Goal: Transaction & Acquisition: Register for event/course

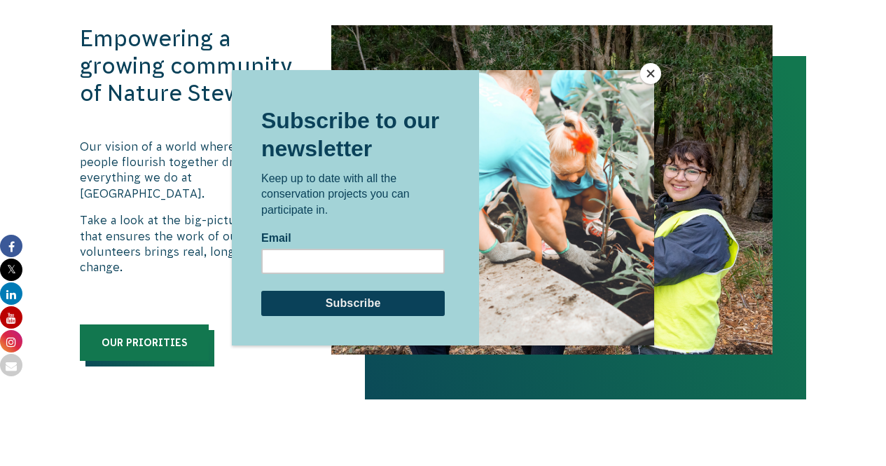
scroll to position [1426, 0]
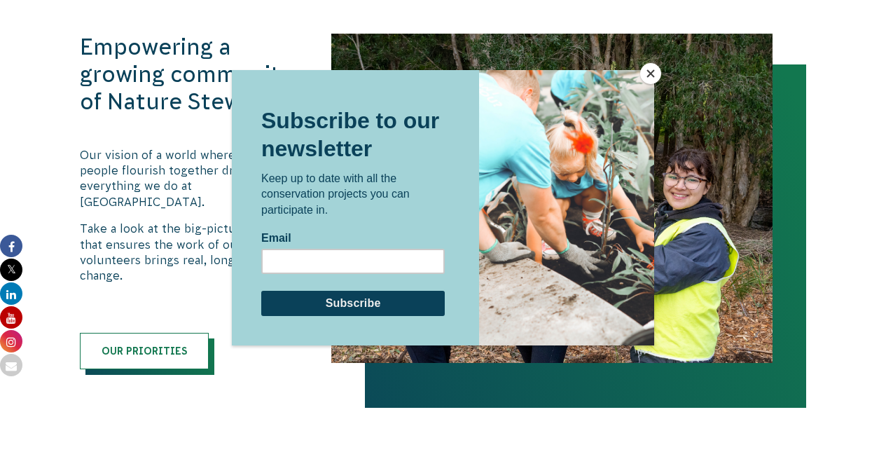
click at [656, 71] on button "Close" at bounding box center [650, 73] width 21 height 21
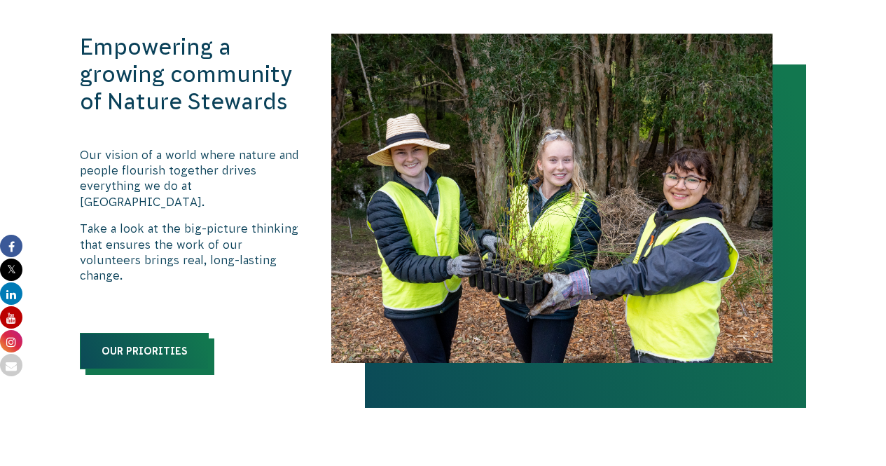
click at [188, 333] on link "Our priorities" at bounding box center [144, 351] width 129 height 36
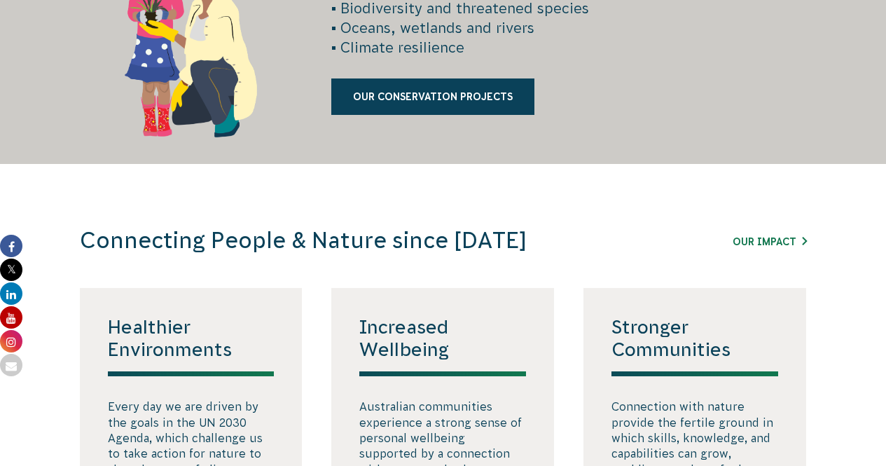
scroll to position [2047, 0]
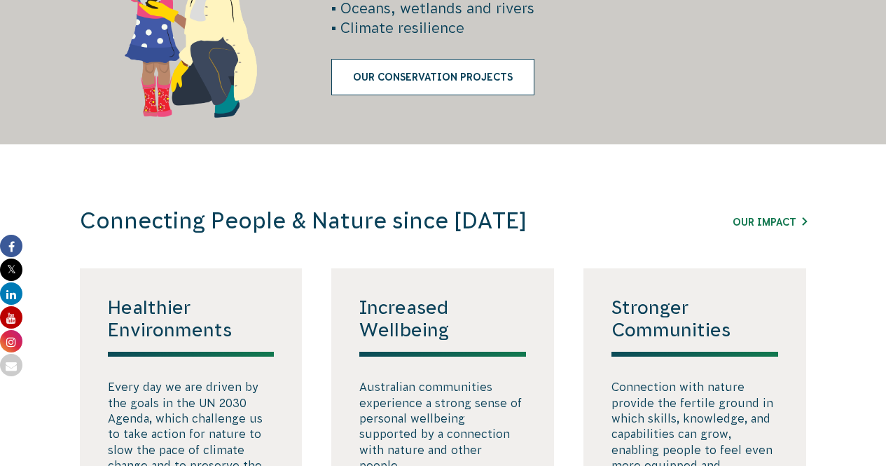
click at [395, 87] on link "Our Conservation Projects" at bounding box center [432, 77] width 203 height 36
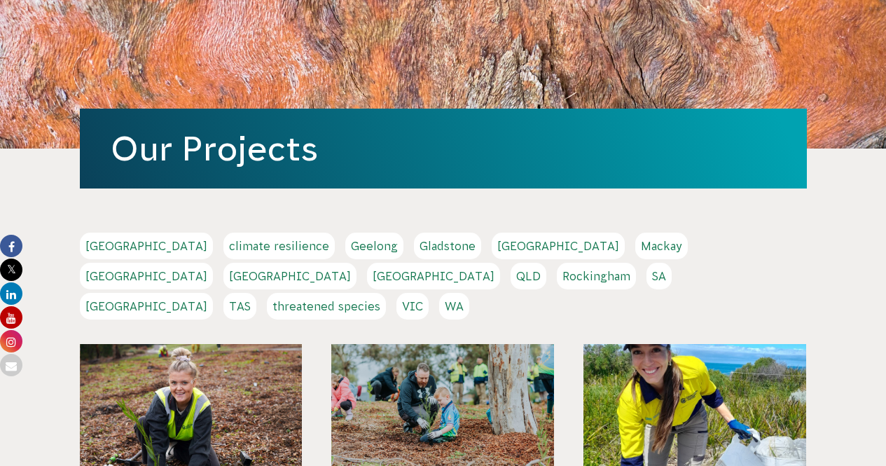
scroll to position [125, 0]
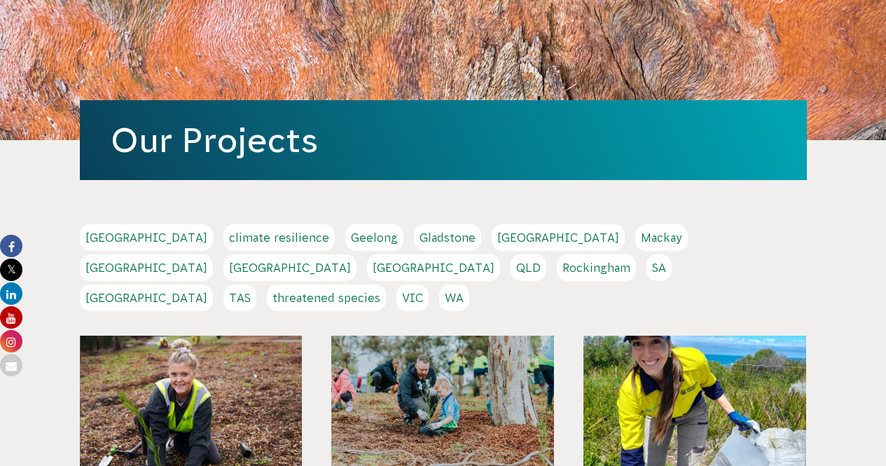
click at [429, 284] on link "VIC" at bounding box center [412, 297] width 32 height 27
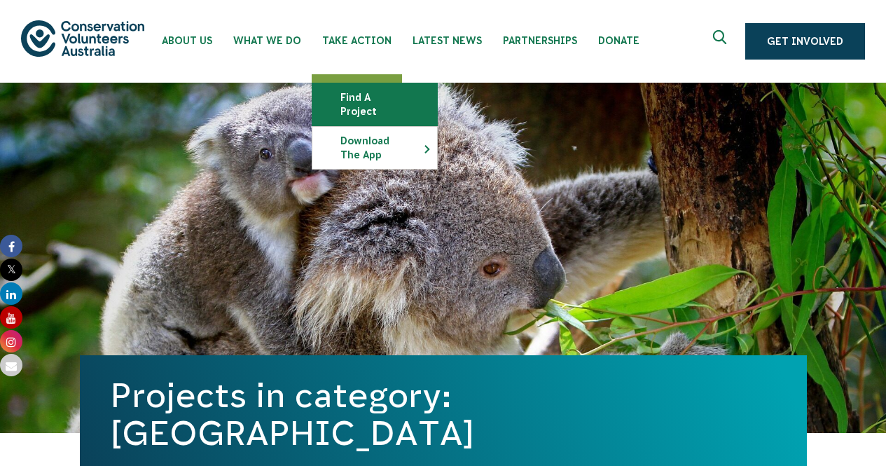
click at [358, 99] on link "Find a project" at bounding box center [374, 104] width 125 height 42
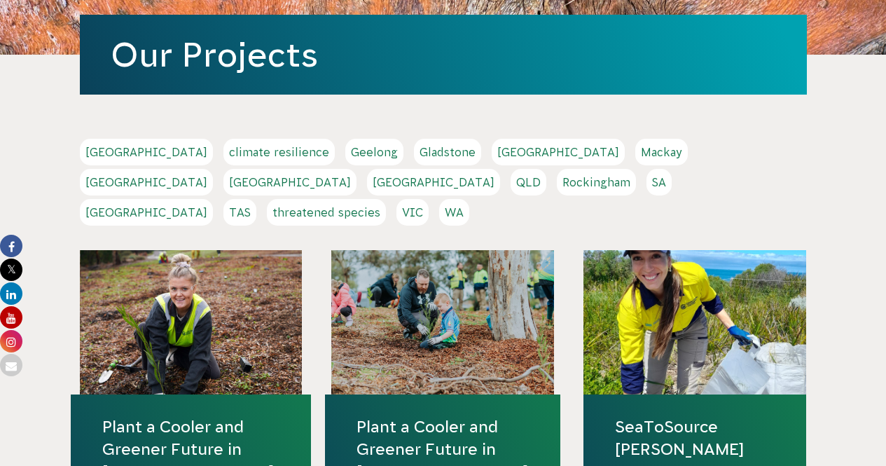
scroll to position [224, 0]
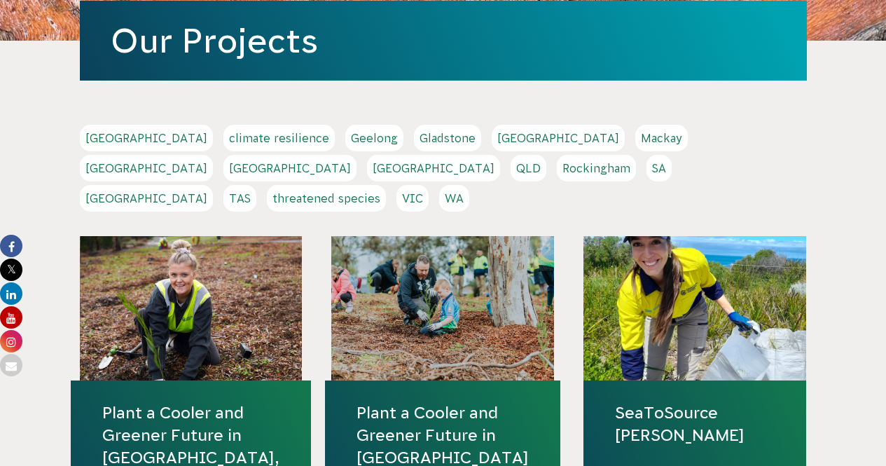
click at [429, 185] on link "VIC" at bounding box center [412, 198] width 32 height 27
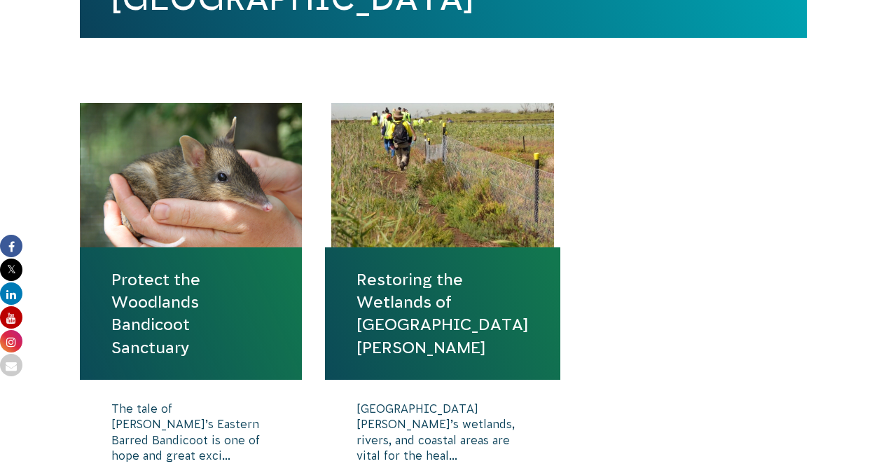
scroll to position [455, 0]
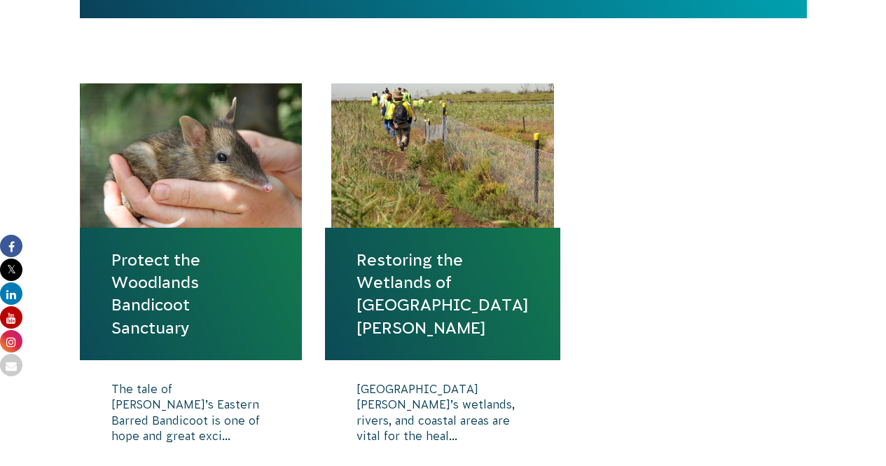
click at [183, 292] on link "Protect the Woodlands Bandicoot Sanctuary" at bounding box center [191, 294] width 160 height 90
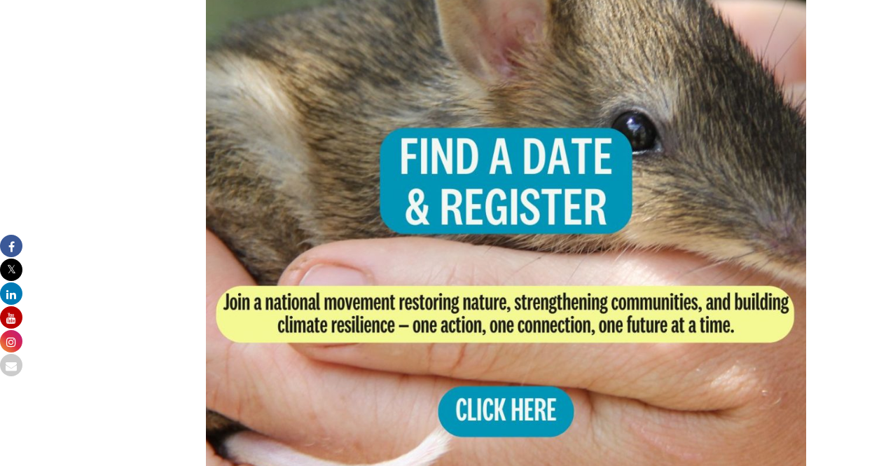
scroll to position [2687, 0]
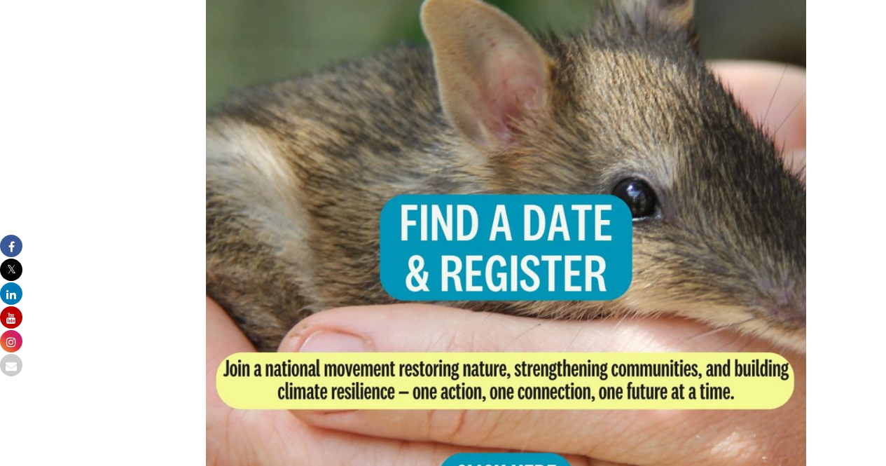
click at [490, 202] on img at bounding box center [506, 284] width 601 height 601
